Goal: Information Seeking & Learning: Learn about a topic

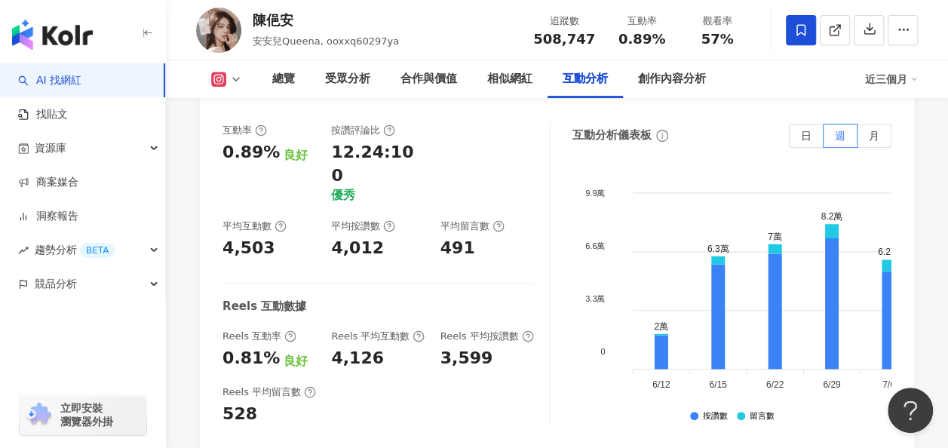
scroll to position [3319, 0]
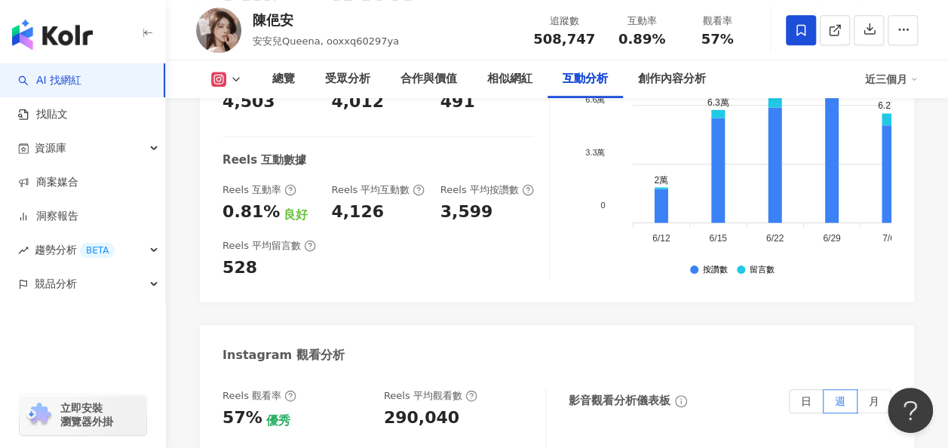
click at [407, 407] on div "290,040" at bounding box center [421, 418] width 75 height 23
copy div "290,040"
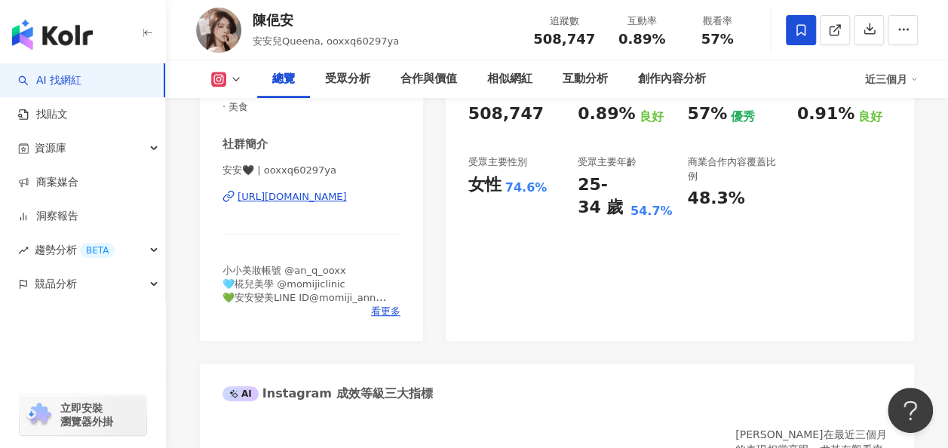
scroll to position [0, 0]
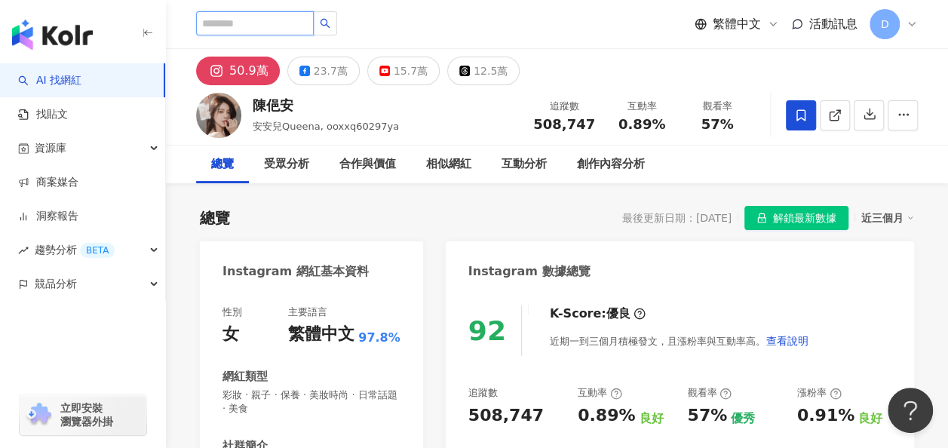
click at [314, 14] on input "search" at bounding box center [255, 23] width 118 height 24
type input "***"
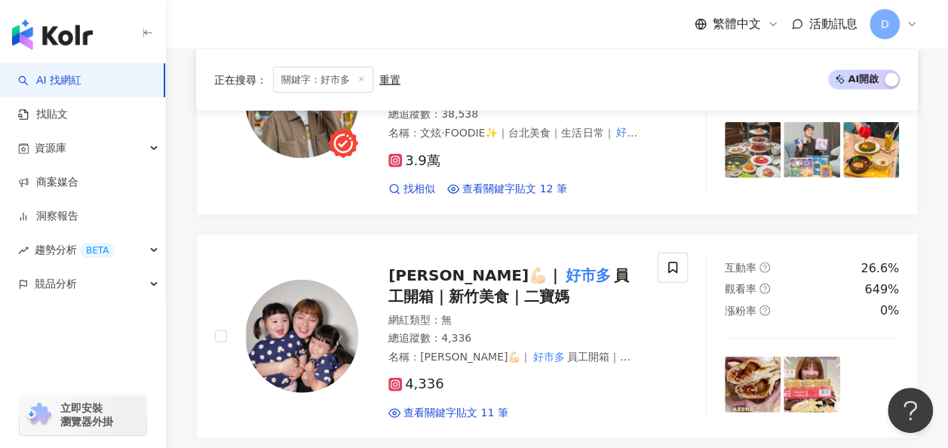
scroll to position [1735, 0]
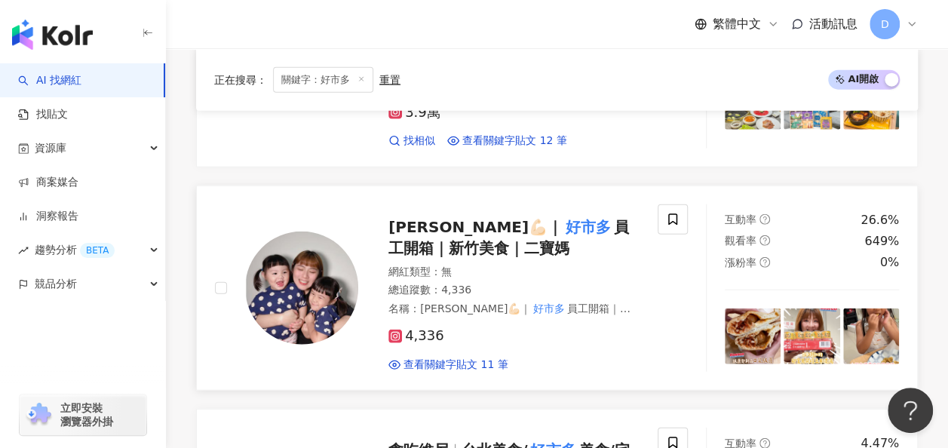
click at [440, 218] on span "邵寶妮💪🏻｜" at bounding box center [475, 227] width 174 height 18
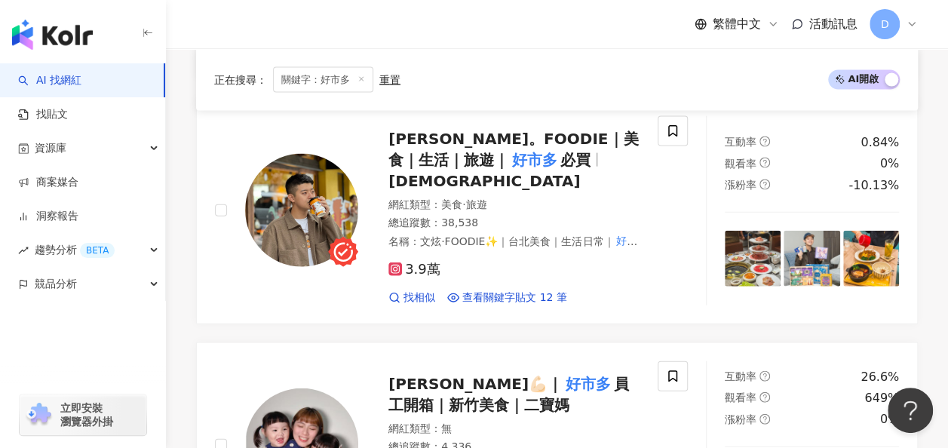
scroll to position [1509, 0]
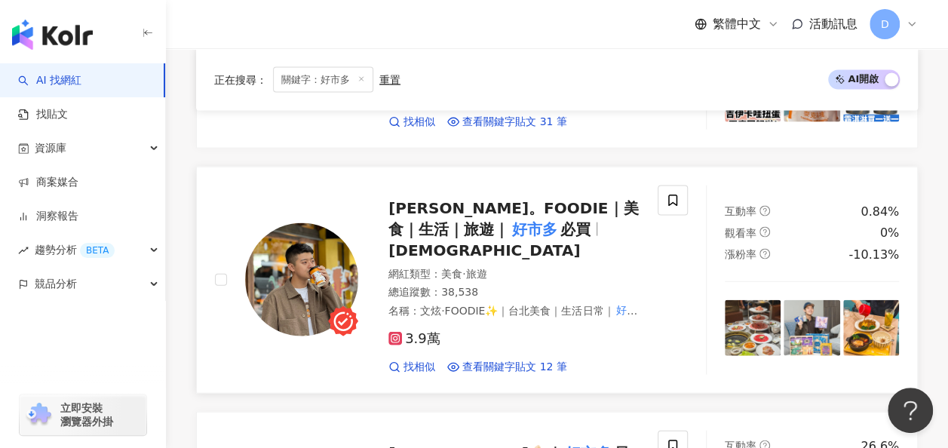
click at [560, 220] on span "必買" at bounding box center [575, 229] width 30 height 18
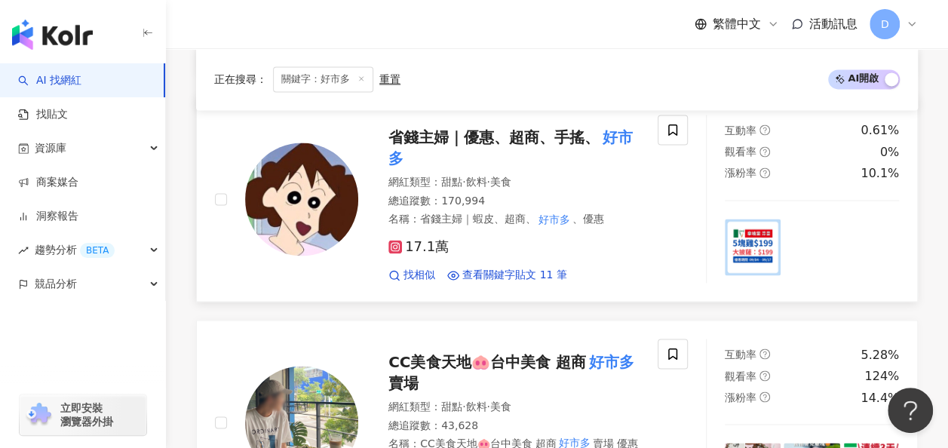
scroll to position [1056, 0]
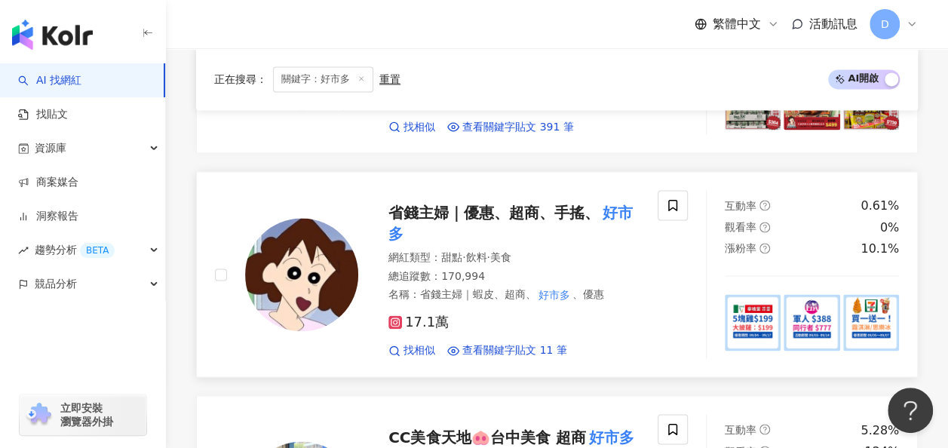
click at [492, 204] on span "省錢主婦｜優惠、超商、手搖、" at bounding box center [493, 213] width 211 height 18
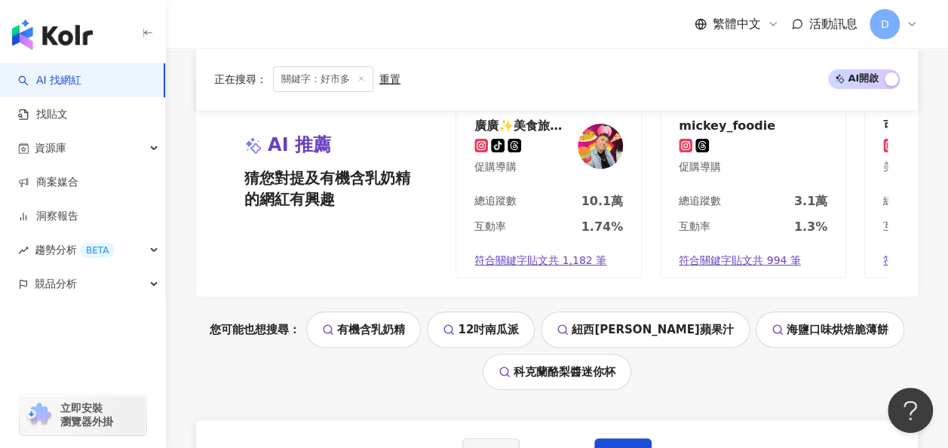
scroll to position [3093, 0]
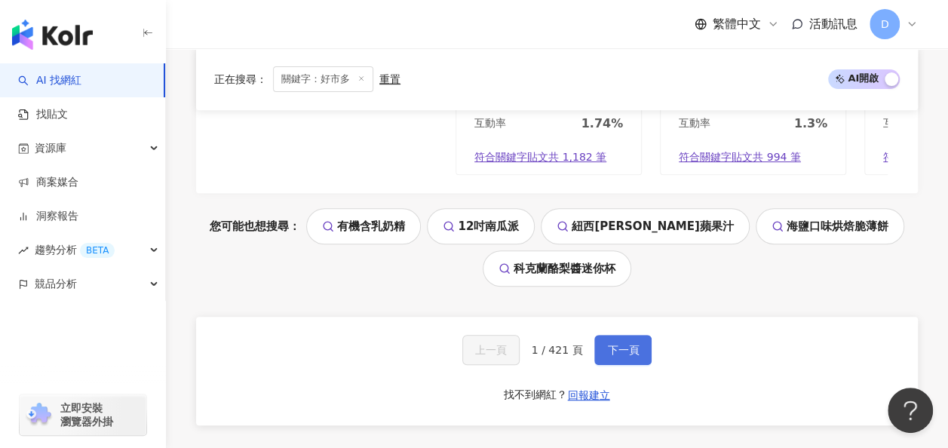
click at [597, 335] on button "下一頁" at bounding box center [622, 350] width 57 height 30
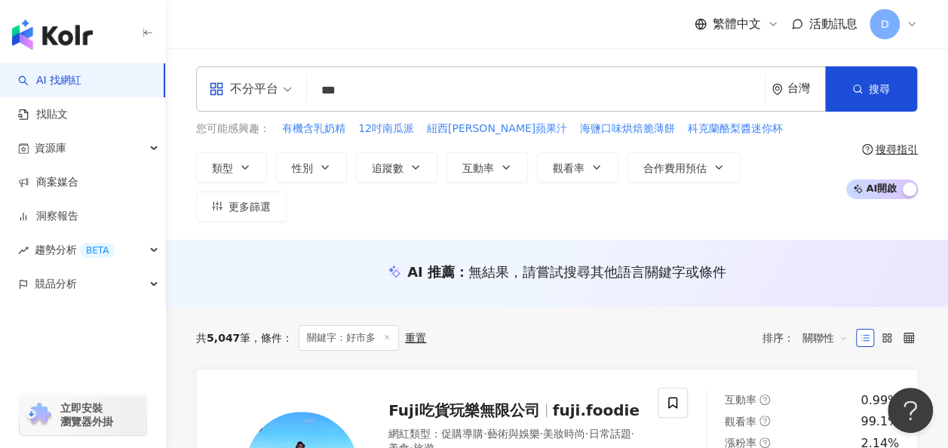
scroll to position [226, 0]
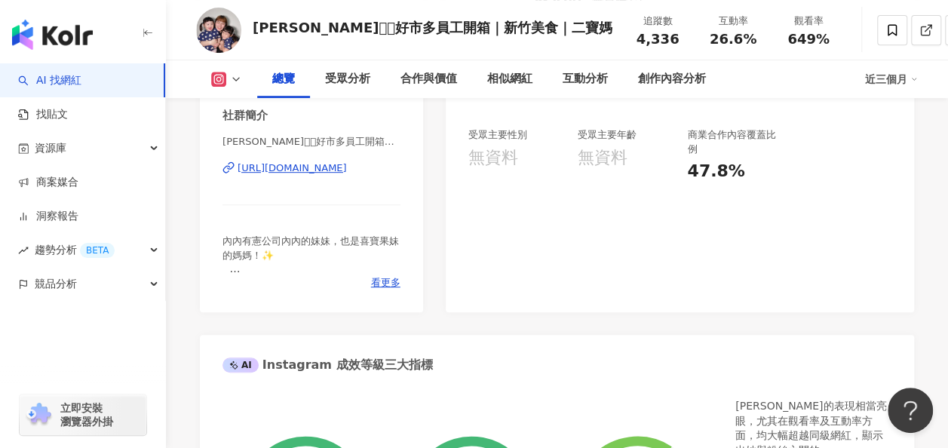
scroll to position [603, 0]
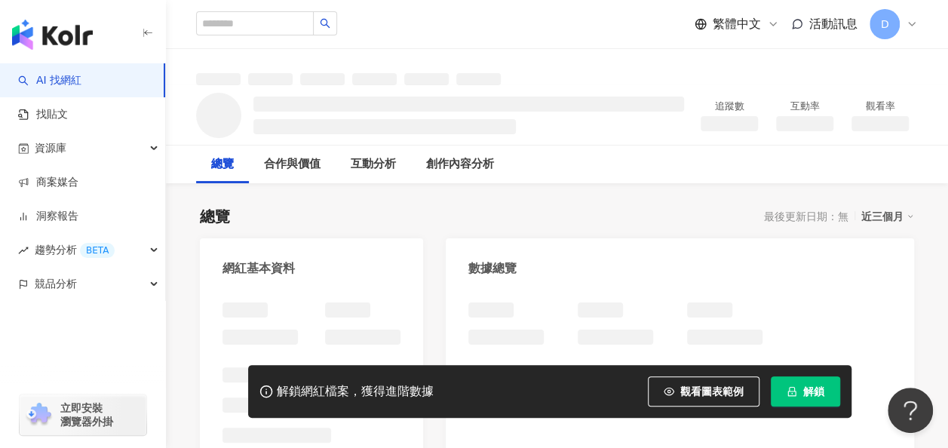
scroll to position [75, 0]
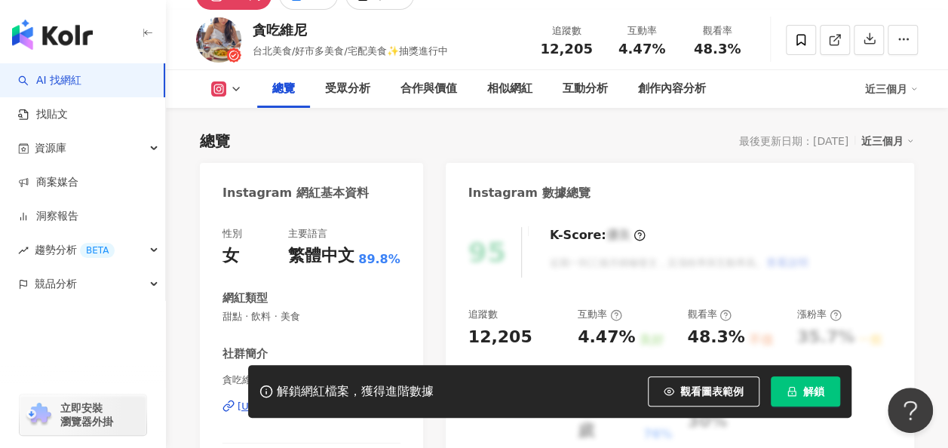
scroll to position [59, 0]
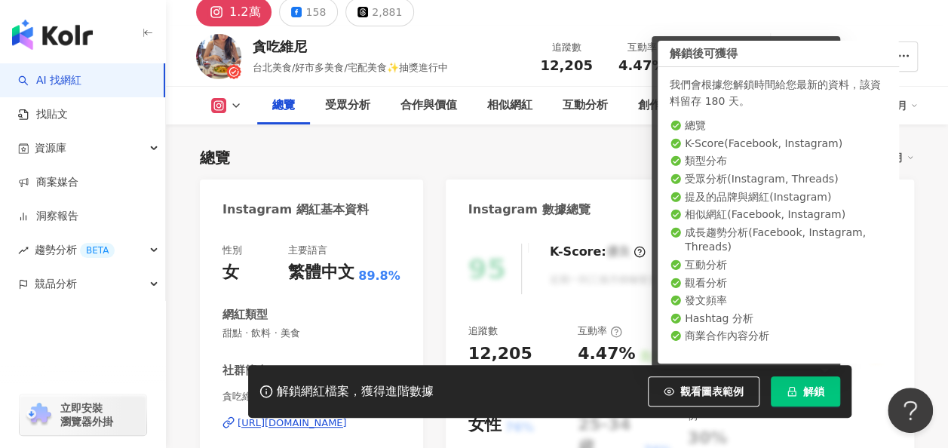
drag, startPoint x: 803, startPoint y: 383, endPoint x: 770, endPoint y: 373, distance: 34.1
click at [803, 382] on button "解鎖" at bounding box center [805, 391] width 69 height 30
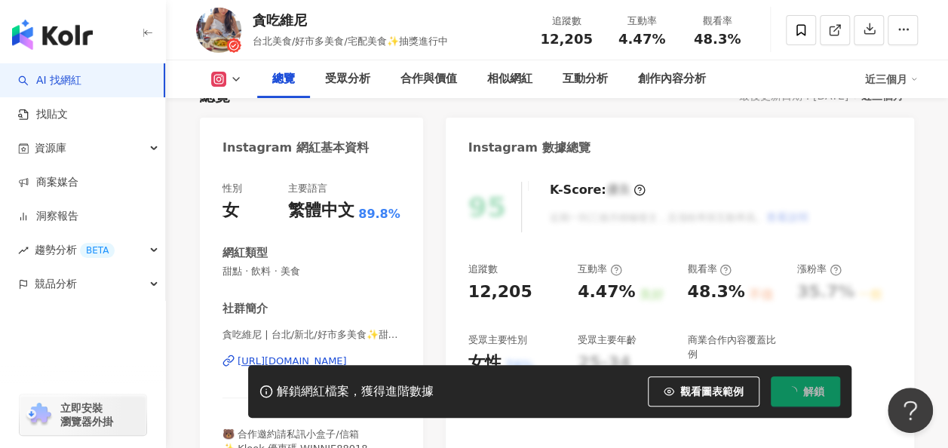
scroll to position [210, 0]
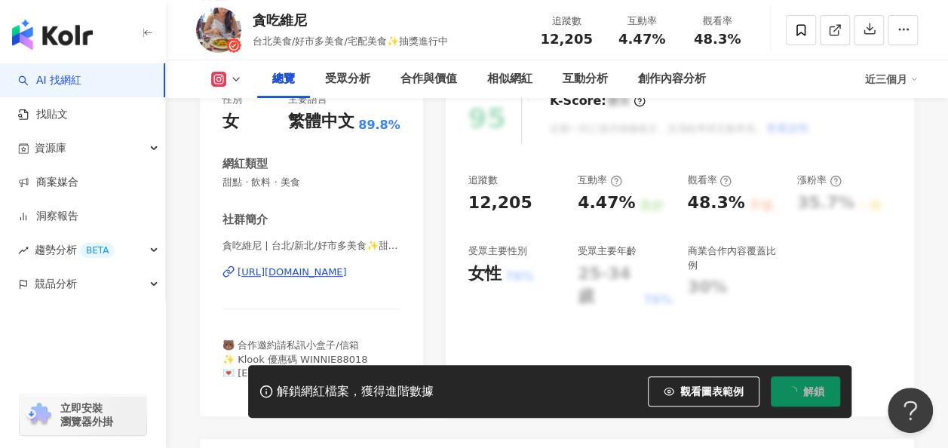
click at [347, 270] on div "https://www.instagram.com/winnie88018/" at bounding box center [292, 273] width 109 height 14
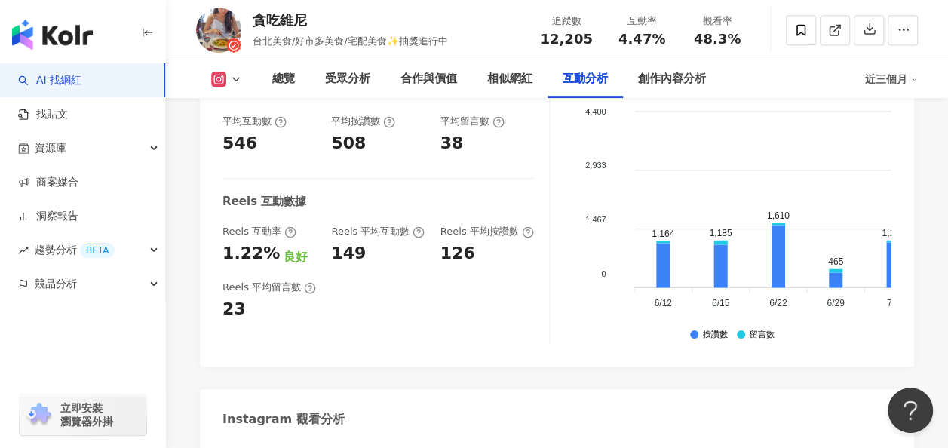
scroll to position [3302, 0]
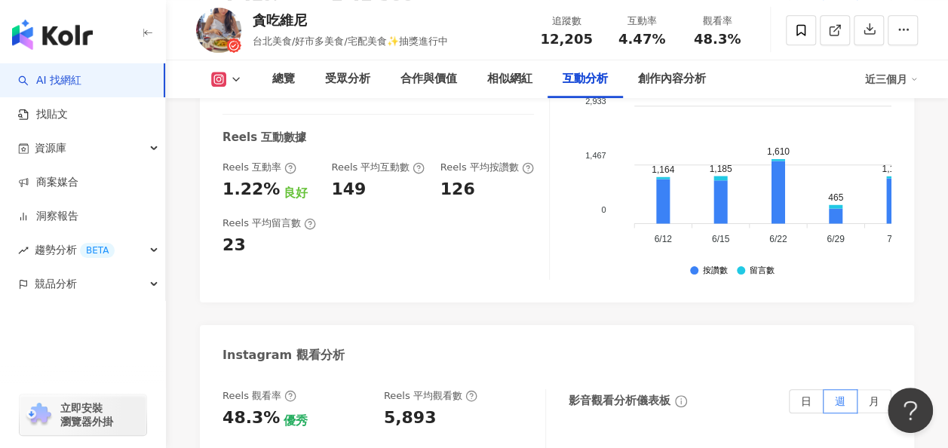
click at [400, 407] on div "5,893" at bounding box center [410, 418] width 53 height 23
click at [399, 407] on div "5,893" at bounding box center [410, 418] width 53 height 23
copy div "5,893"
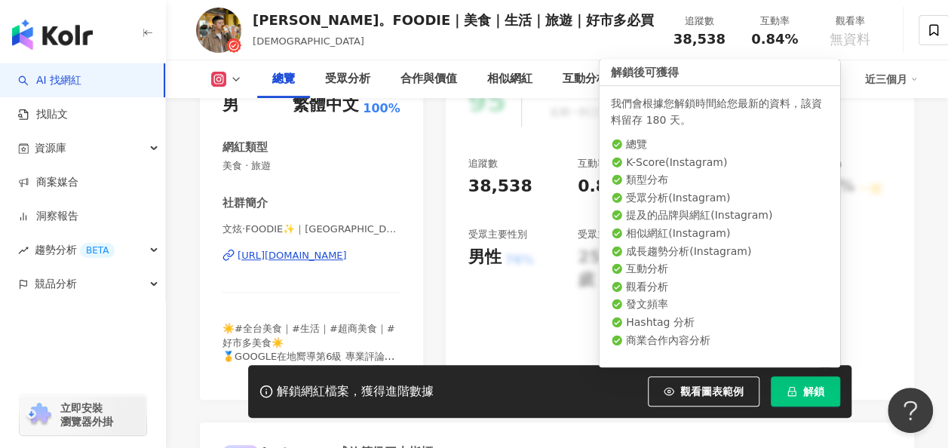
click at [824, 376] on button "解鎖" at bounding box center [805, 391] width 69 height 30
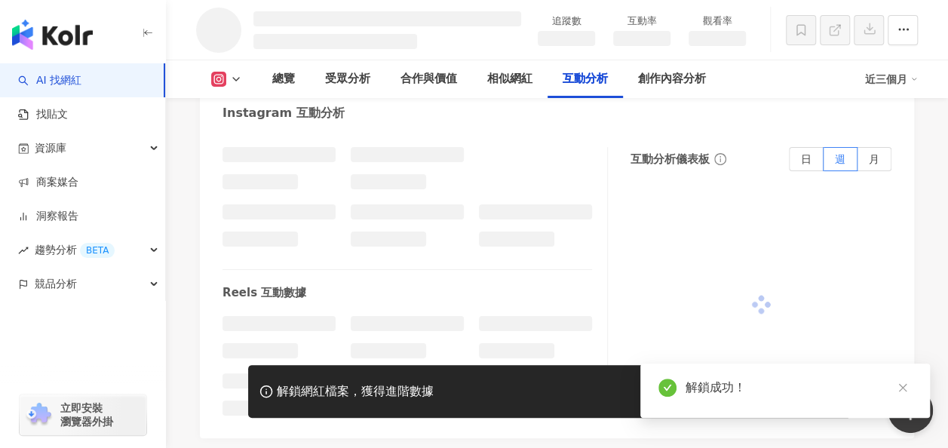
scroll to position [2799, 0]
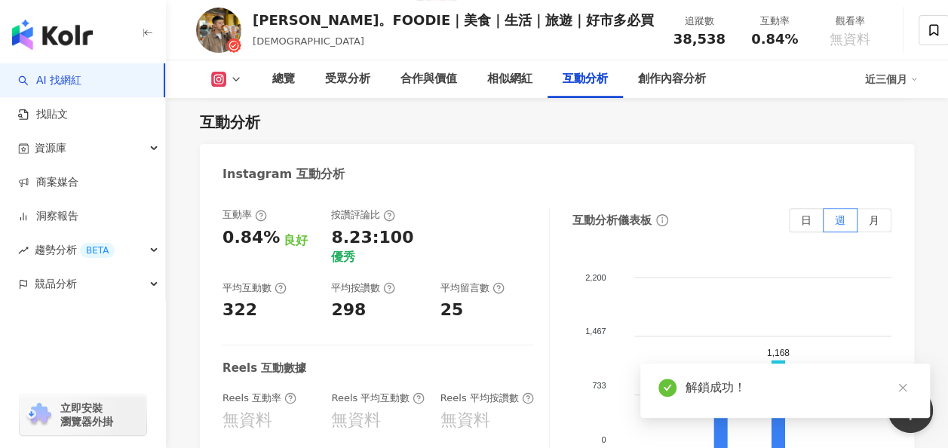
scroll to position [3419, 0]
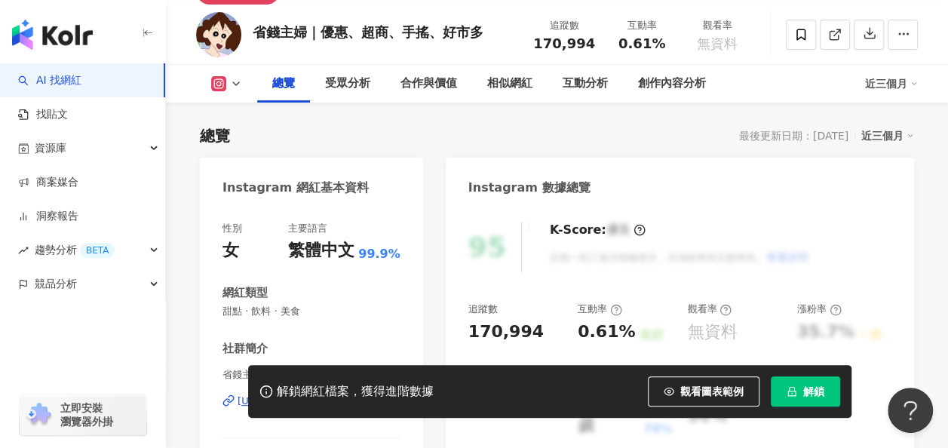
scroll to position [75, 0]
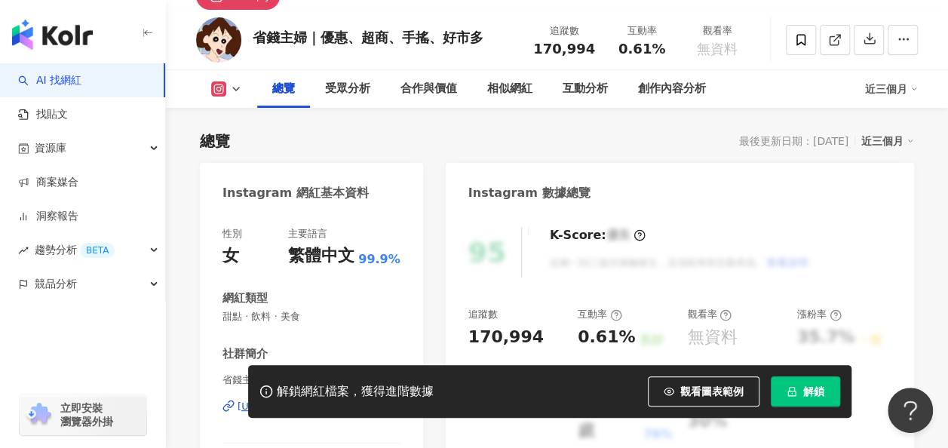
click at [780, 373] on div "解鎖網紅檔案，獲得進階數據 觀看圖表範例 解鎖" at bounding box center [549, 391] width 603 height 53
click at [803, 382] on button "解鎖" at bounding box center [805, 391] width 69 height 30
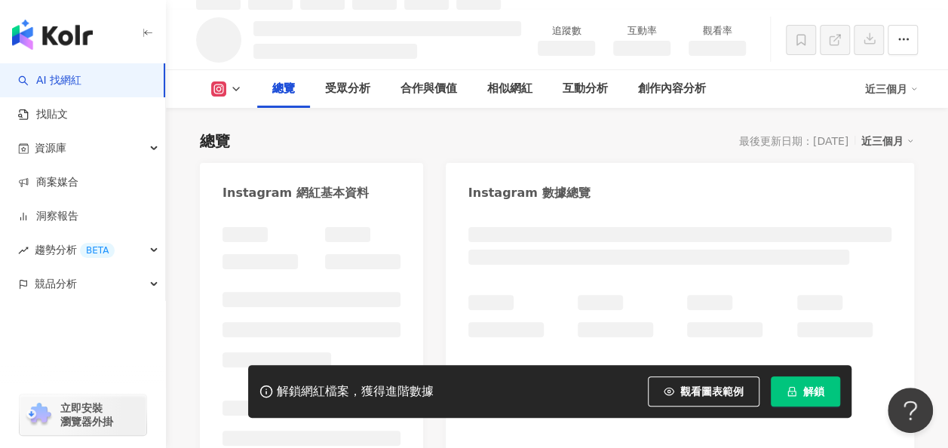
scroll to position [91, 0]
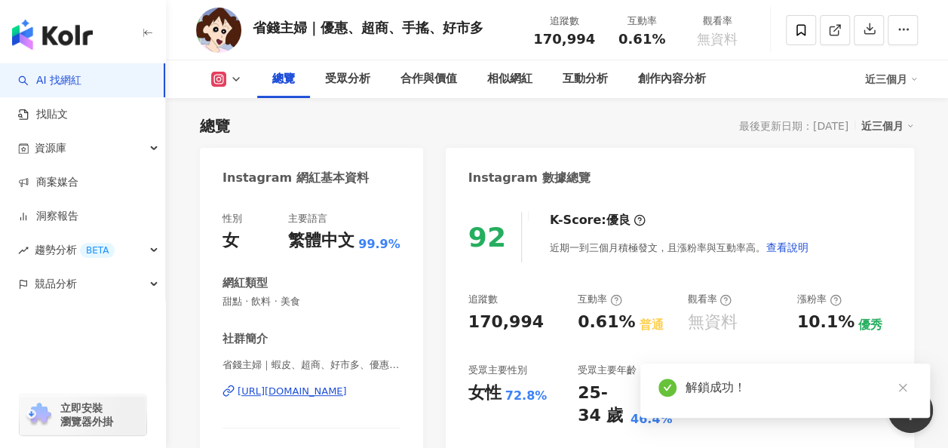
click at [347, 385] on div "[URL][DOMAIN_NAME]" at bounding box center [292, 392] width 109 height 14
